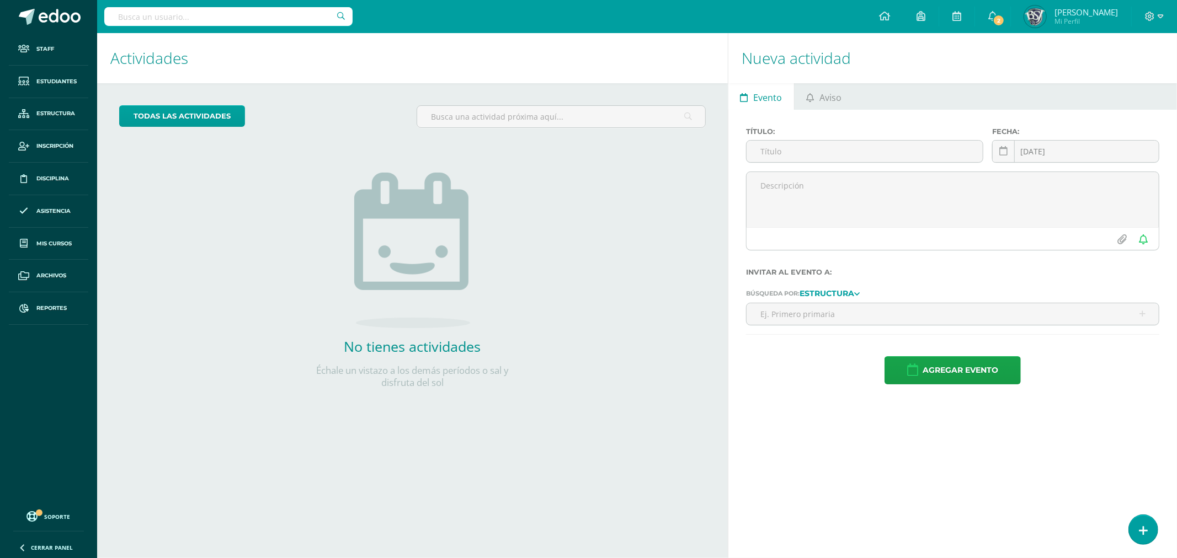
click at [182, 12] on input "text" at bounding box center [228, 16] width 248 height 19
paste input "[PERSON_NAME]"
type input "[PERSON_NAME]"
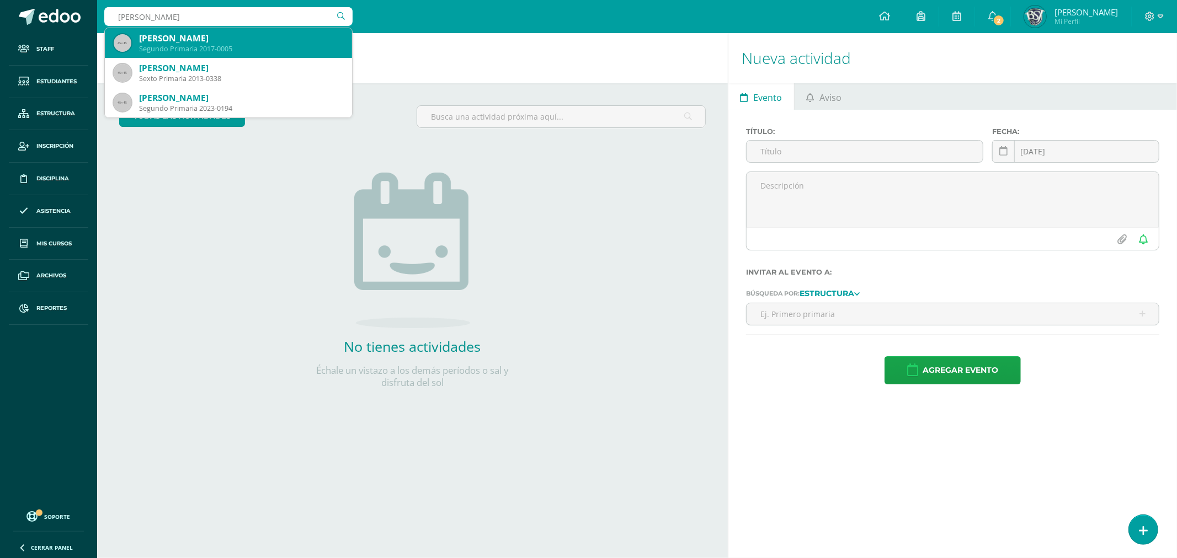
click at [258, 45] on div "Segundo Primaria 2017-0005" at bounding box center [241, 48] width 204 height 9
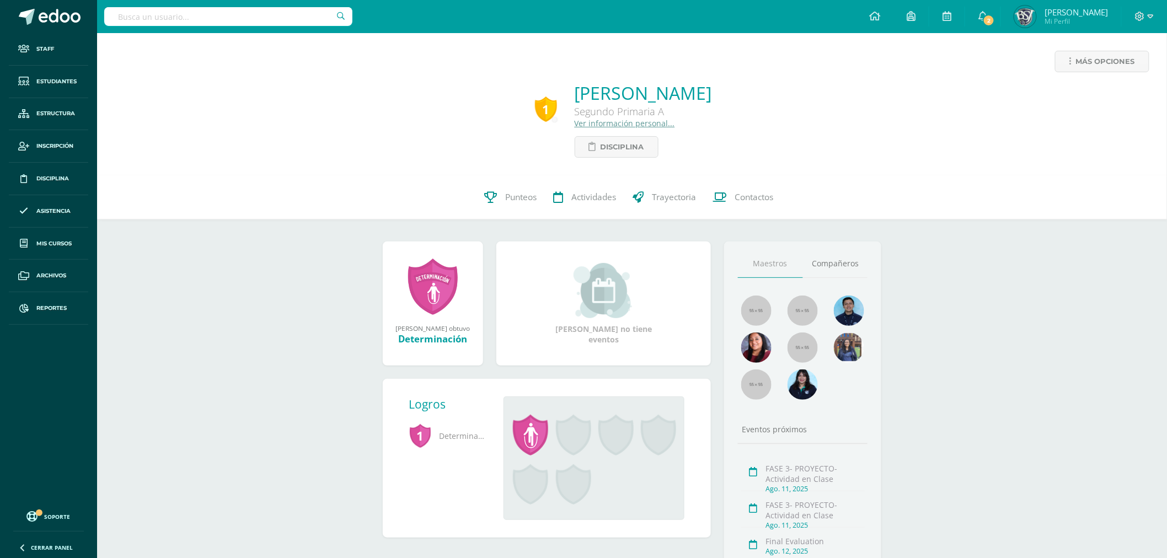
click at [605, 119] on link "Ver información personal..." at bounding box center [625, 123] width 100 height 10
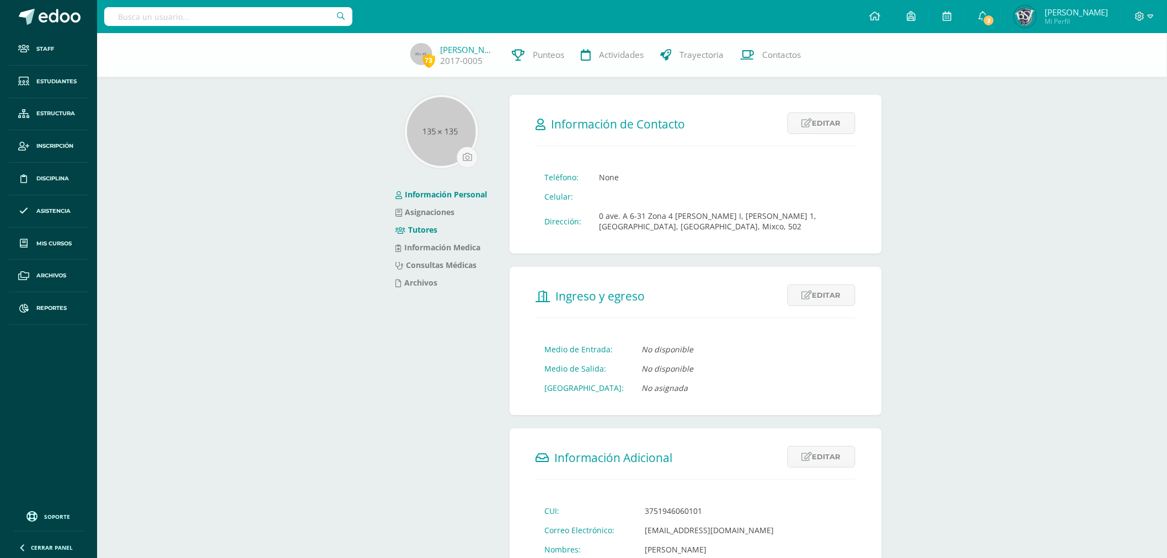
click at [413, 227] on link "Tutores" at bounding box center [417, 230] width 42 height 10
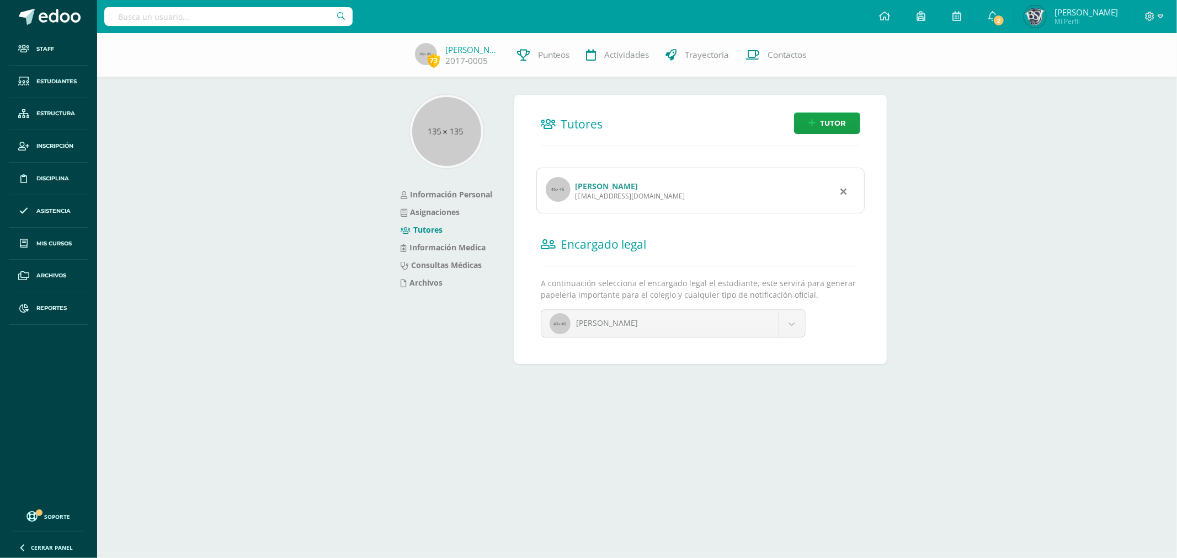
click at [544, 185] on div "Maria Jose González Llamas majollamas@gmail.com" at bounding box center [700, 191] width 328 height 46
click at [552, 185] on img at bounding box center [558, 189] width 25 height 25
click at [600, 179] on div "Maria Jose González Llamas majollamas@gmail.com" at bounding box center [700, 191] width 328 height 46
click at [611, 188] on link "[PERSON_NAME]" at bounding box center [606, 186] width 63 height 10
click at [449, 51] on link "[PERSON_NAME]" at bounding box center [472, 49] width 55 height 11
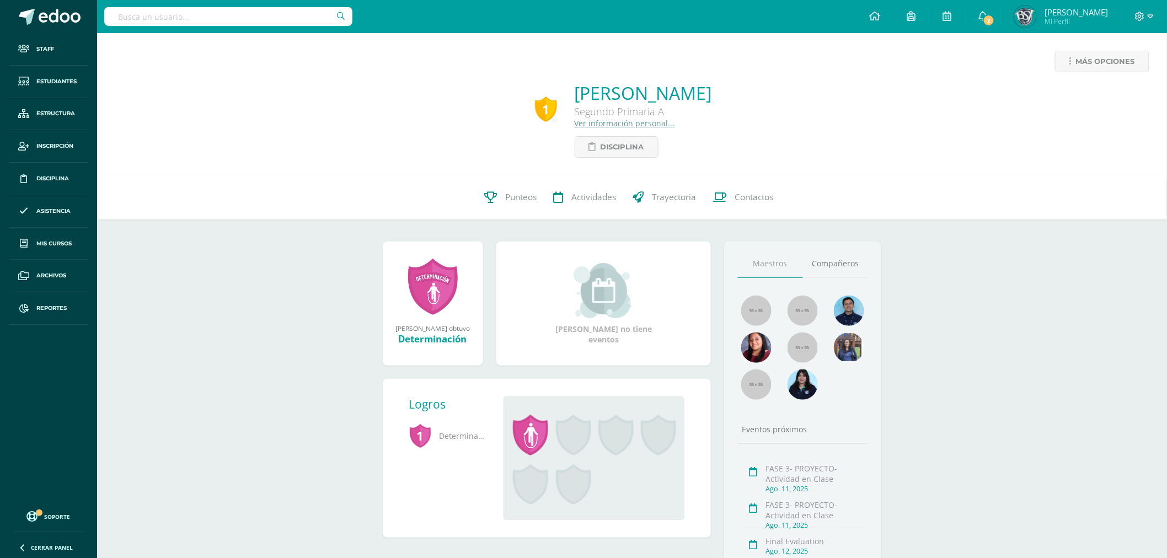
click at [598, 125] on link "Ver información personal..." at bounding box center [625, 123] width 100 height 10
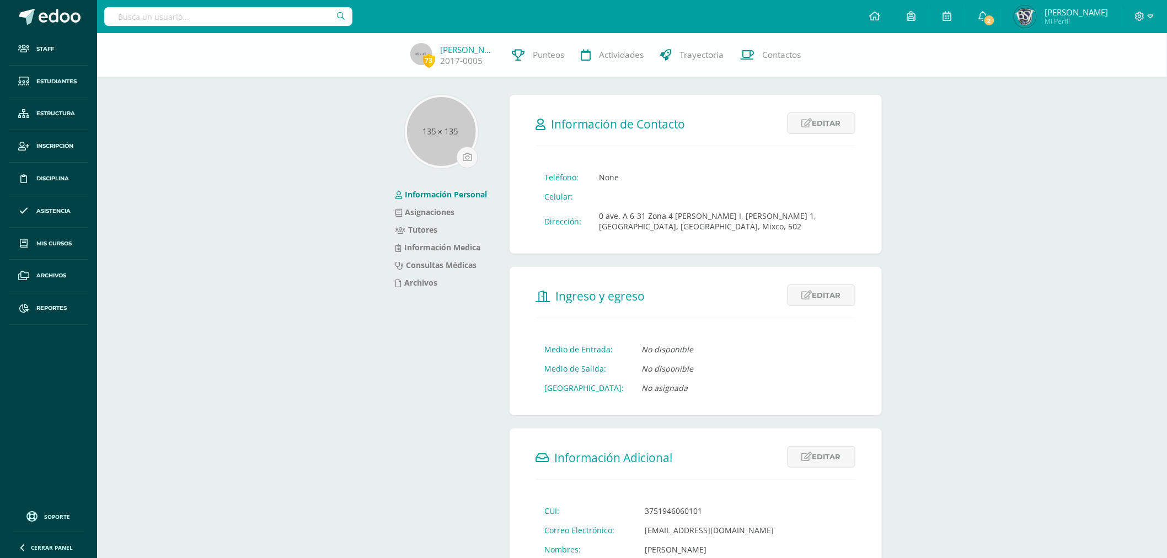
scroll to position [61, 0]
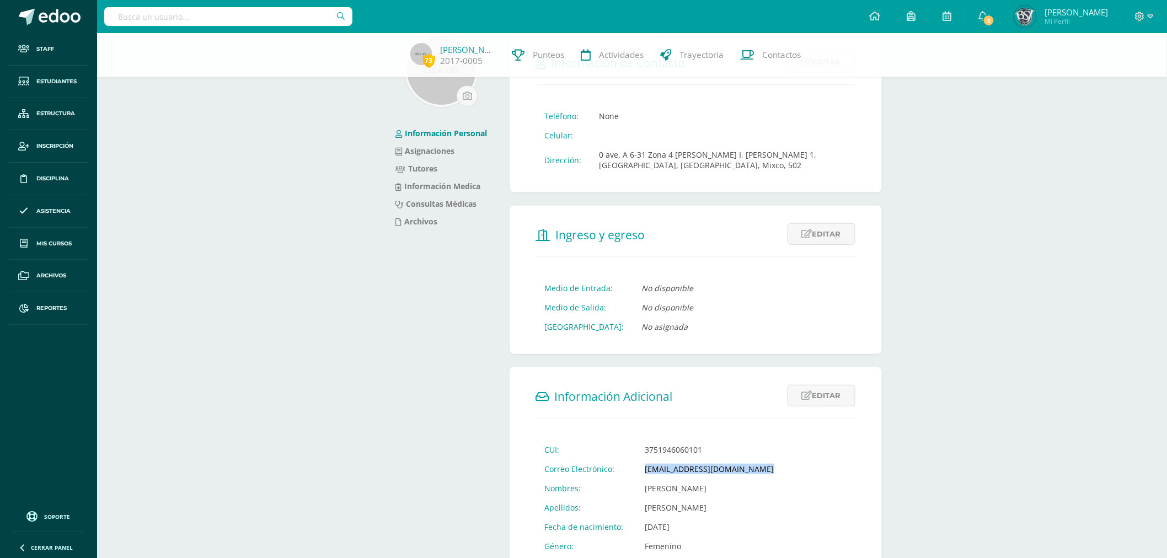
drag, startPoint x: 642, startPoint y: 466, endPoint x: 752, endPoint y: 462, distance: 109.8
click at [752, 462] on td "a2201@bilinguesanjuan.edu.gt" at bounding box center [710, 468] width 147 height 19
copy td "a2201@bilinguesanjuan.edu.gt"
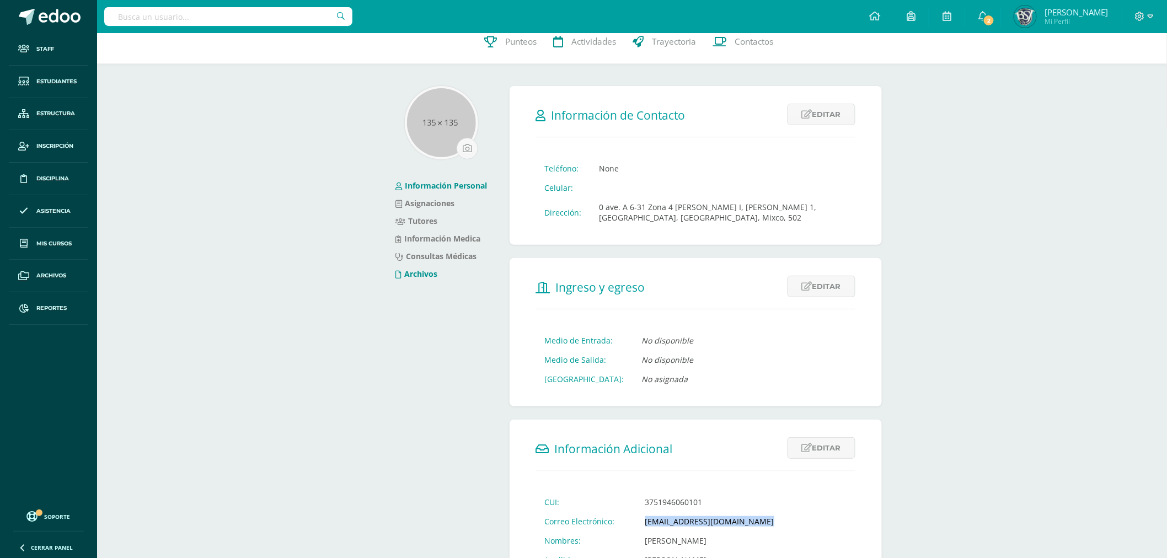
scroll to position [0, 0]
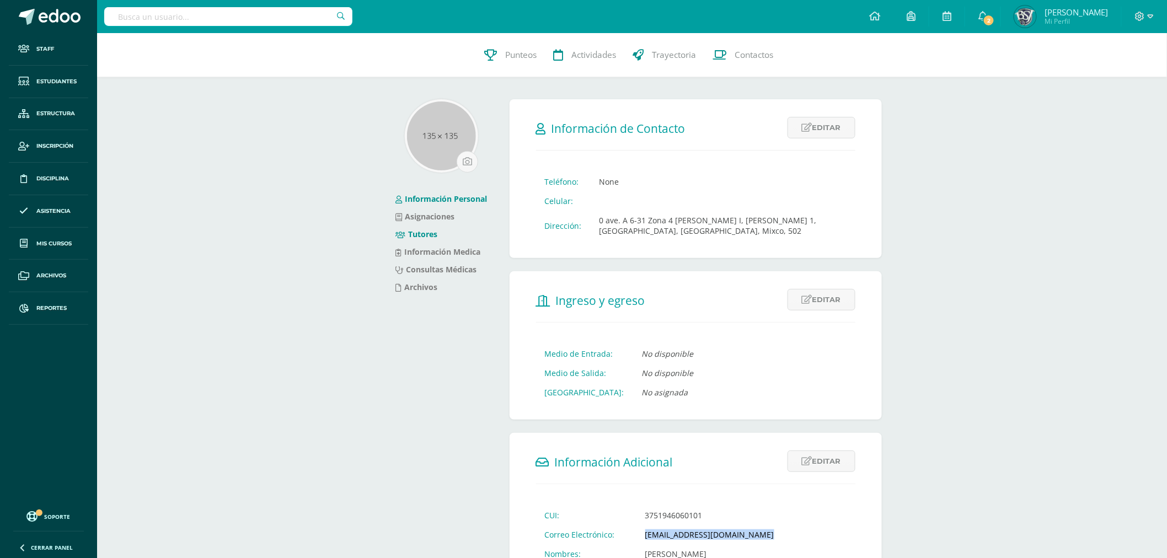
click at [423, 238] on link "Tutores" at bounding box center [417, 234] width 42 height 10
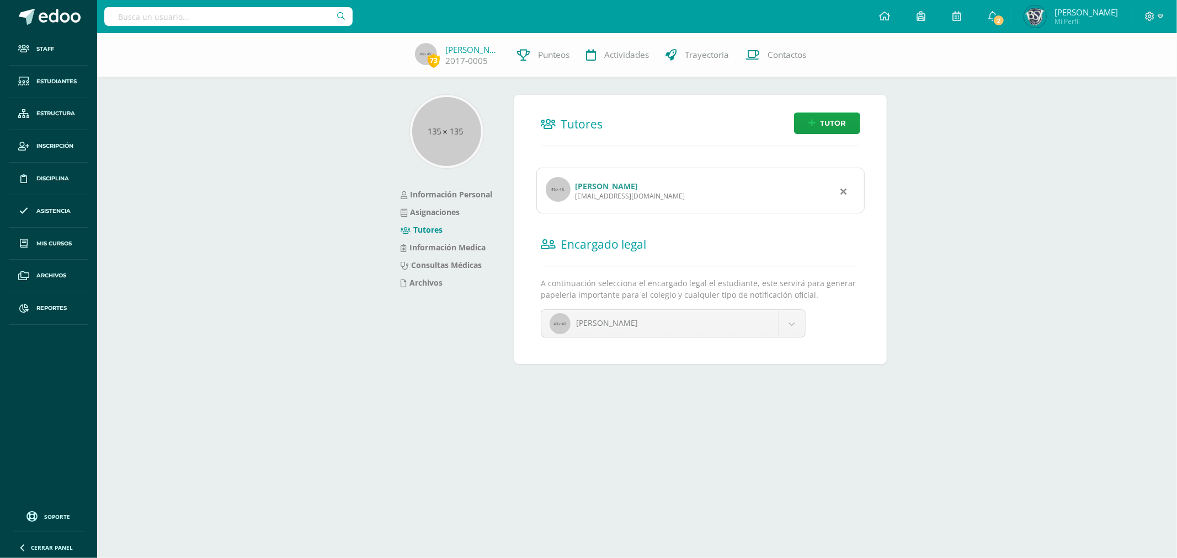
click at [607, 185] on link "[PERSON_NAME]" at bounding box center [606, 186] width 63 height 10
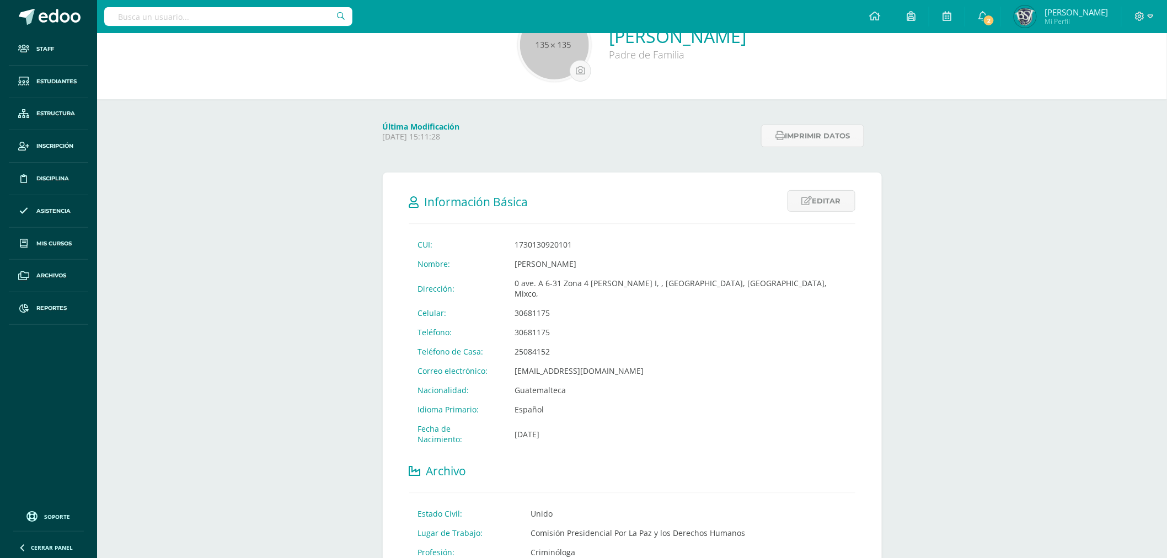
scroll to position [184, 0]
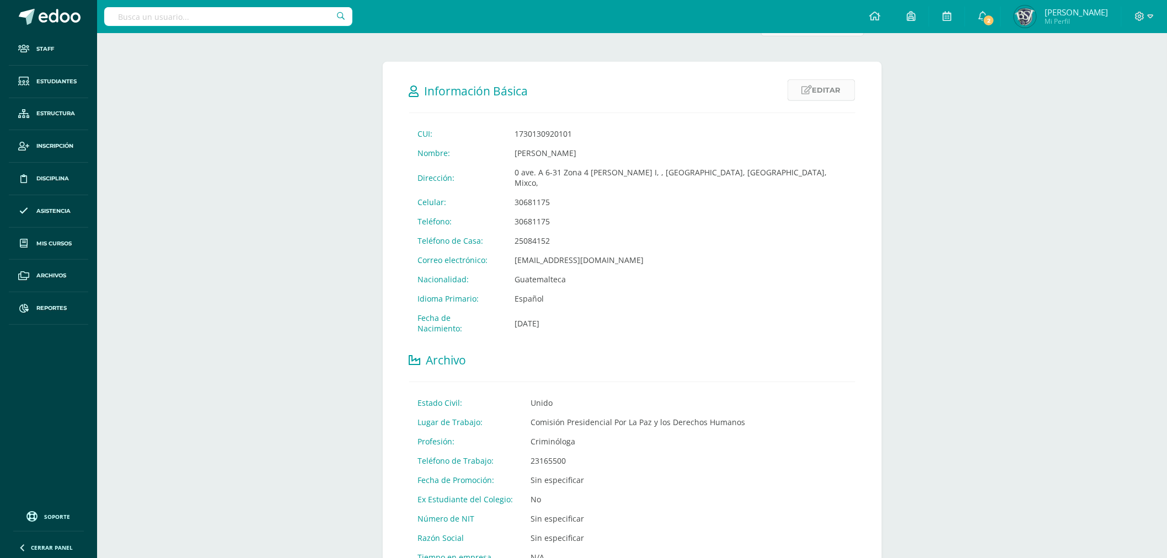
click at [817, 95] on link "Editar" at bounding box center [822, 90] width 68 height 22
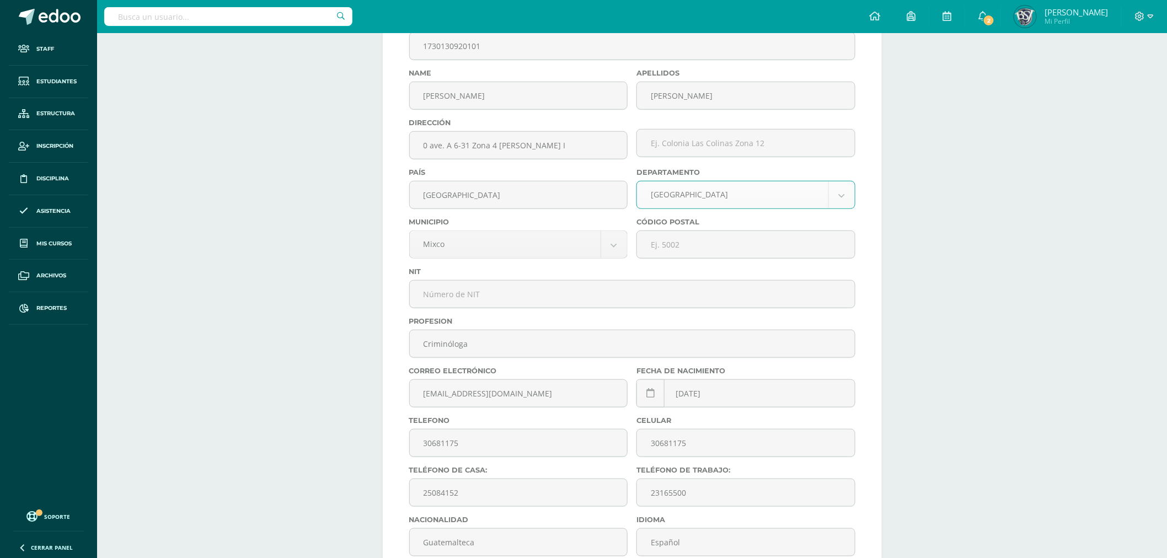
scroll to position [306, 0]
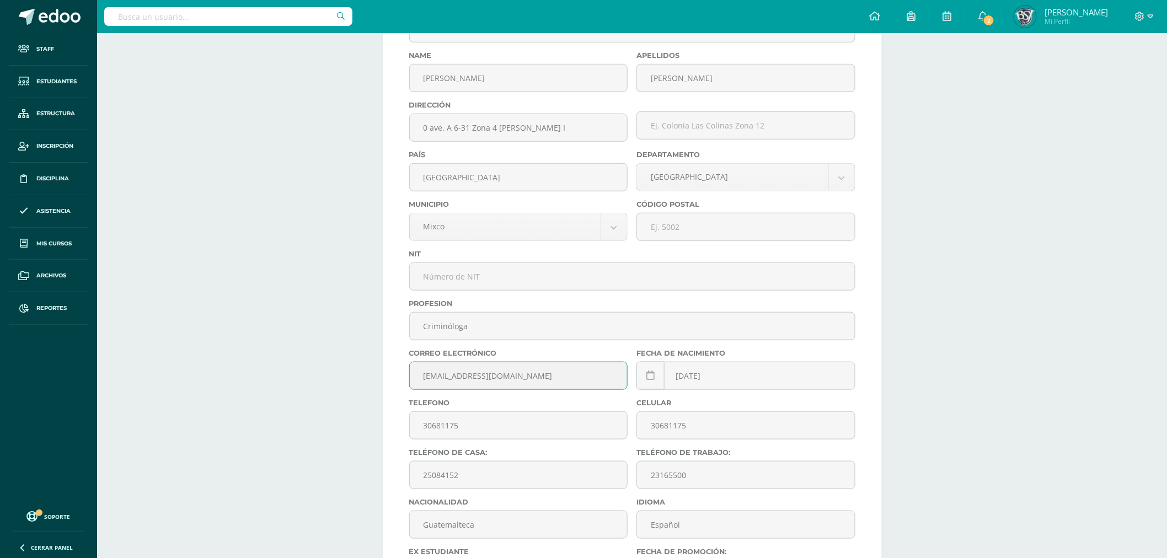
drag, startPoint x: 523, startPoint y: 383, endPoint x: 391, endPoint y: 389, distance: 132.5
click at [391, 389] on form "Información Básica Editar Cancelar Guardar CUI: 1730130920101 Nombre: Maria Jos…" at bounding box center [632, 381] width 499 height 885
paste input "a2201@bilinguesanjuan.edu.gt"
click at [445, 381] on input "a2201@bilinguesanjuan.edu.gt" at bounding box center [519, 375] width 218 height 27
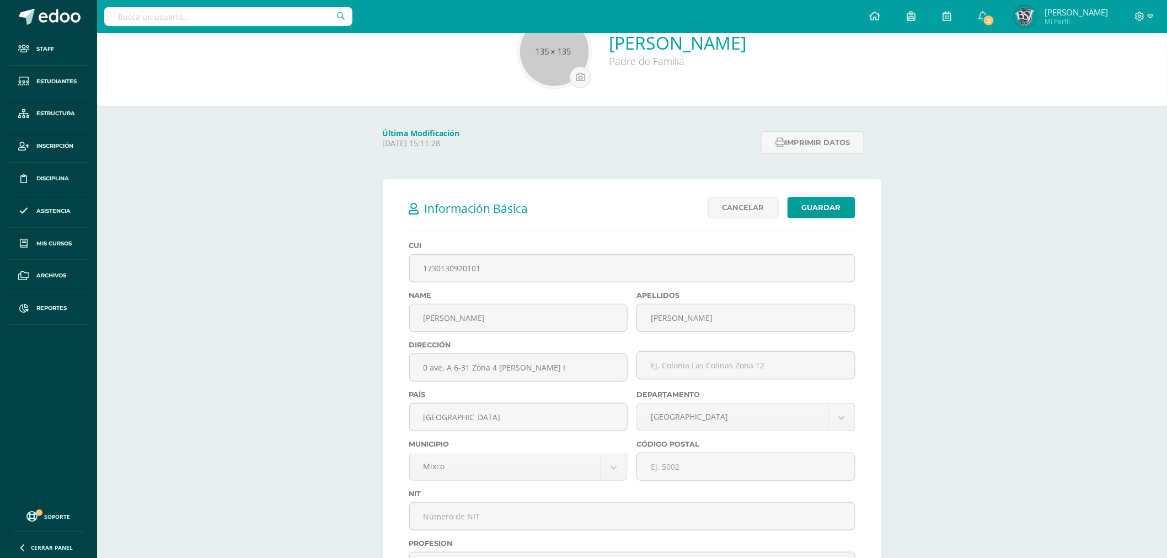
scroll to position [0, 0]
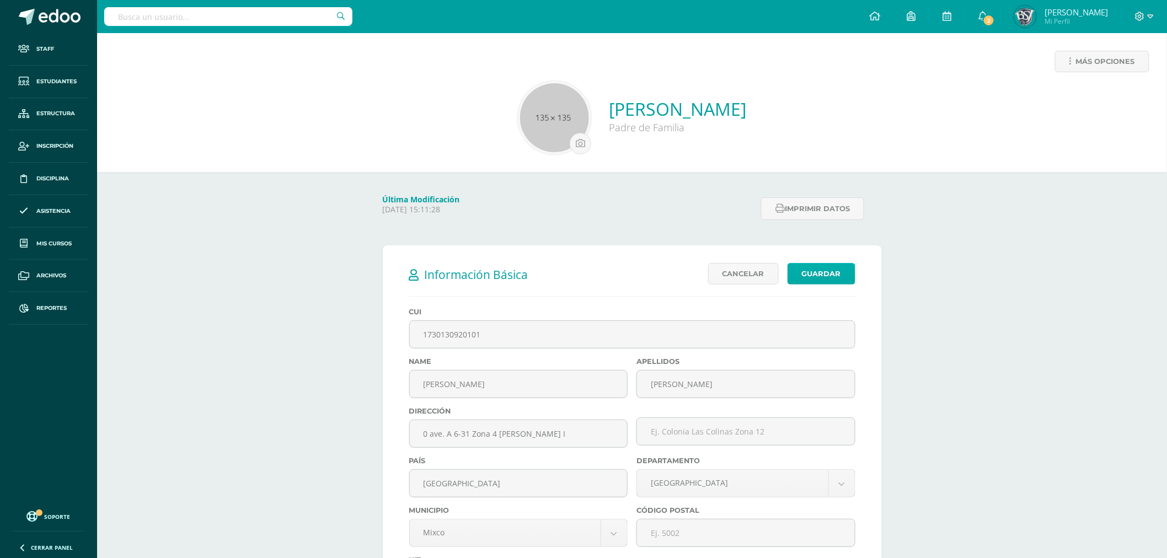
type input "[EMAIL_ADDRESS][DOMAIN_NAME]"
click at [832, 273] on link "Guardar" at bounding box center [822, 274] width 68 height 22
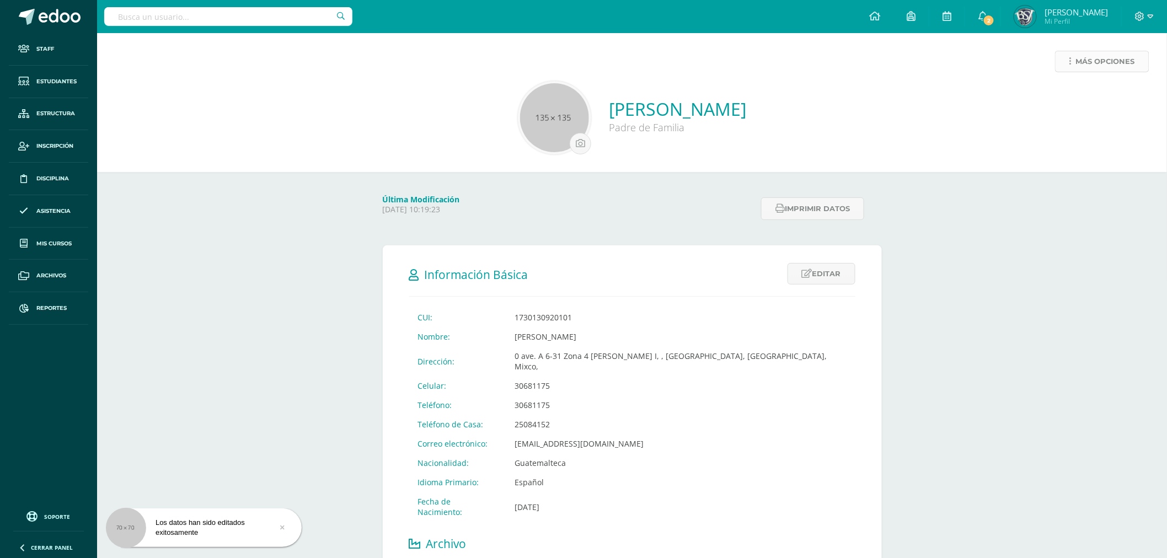
click at [1076, 59] on link "Más opciones" at bounding box center [1102, 62] width 94 height 22
click at [1084, 127] on link "Generar contraseña" at bounding box center [1082, 131] width 118 height 17
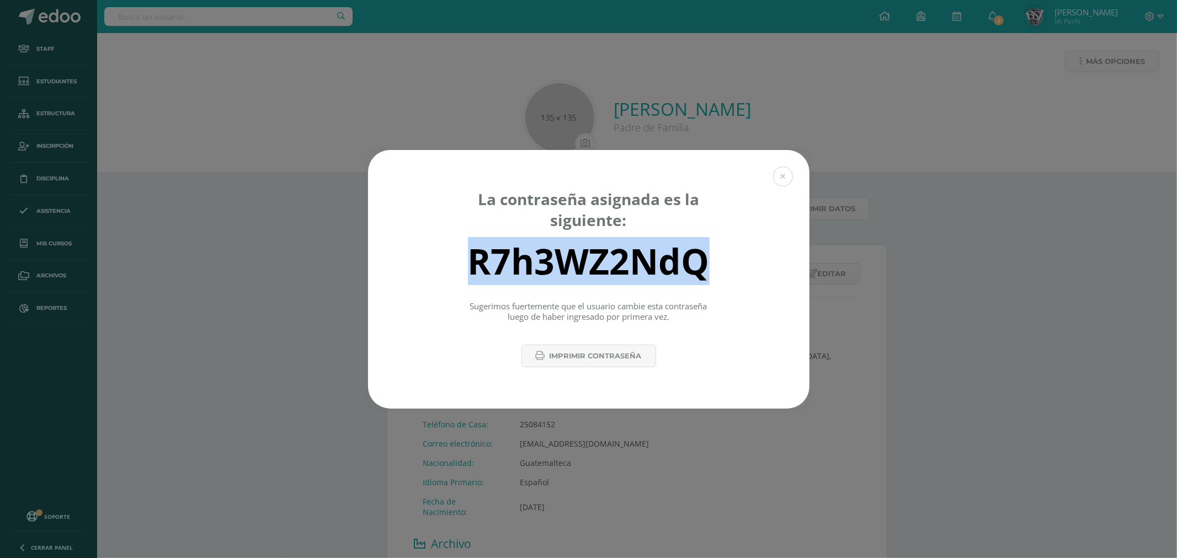
drag, startPoint x: 469, startPoint y: 259, endPoint x: 717, endPoint y: 276, distance: 248.8
click at [717, 276] on div "R7h3WZ2NdQ" at bounding box center [588, 261] width 403 height 44
copy div "R7h3WZ2NdQ"
click at [783, 175] on button at bounding box center [783, 177] width 20 height 20
